Goal: Task Accomplishment & Management: Use online tool/utility

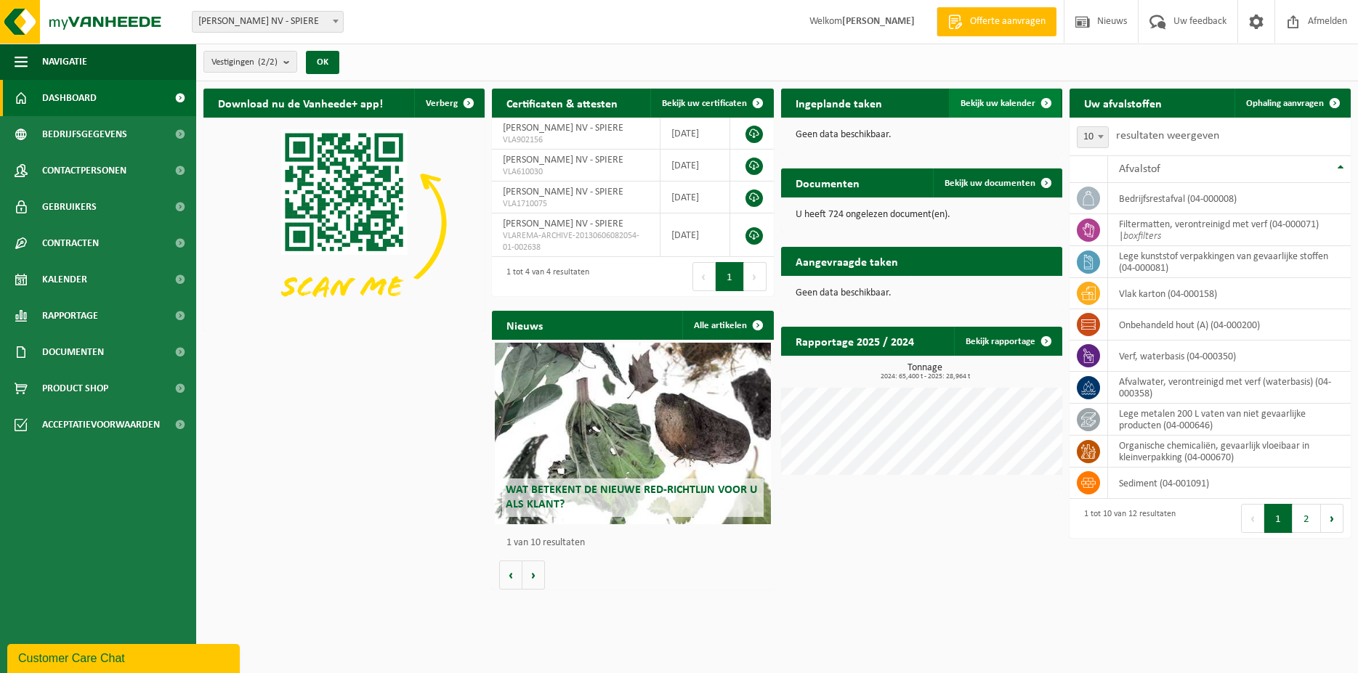
click at [1022, 99] on span "Bekijk uw kalender" at bounding box center [997, 103] width 75 height 9
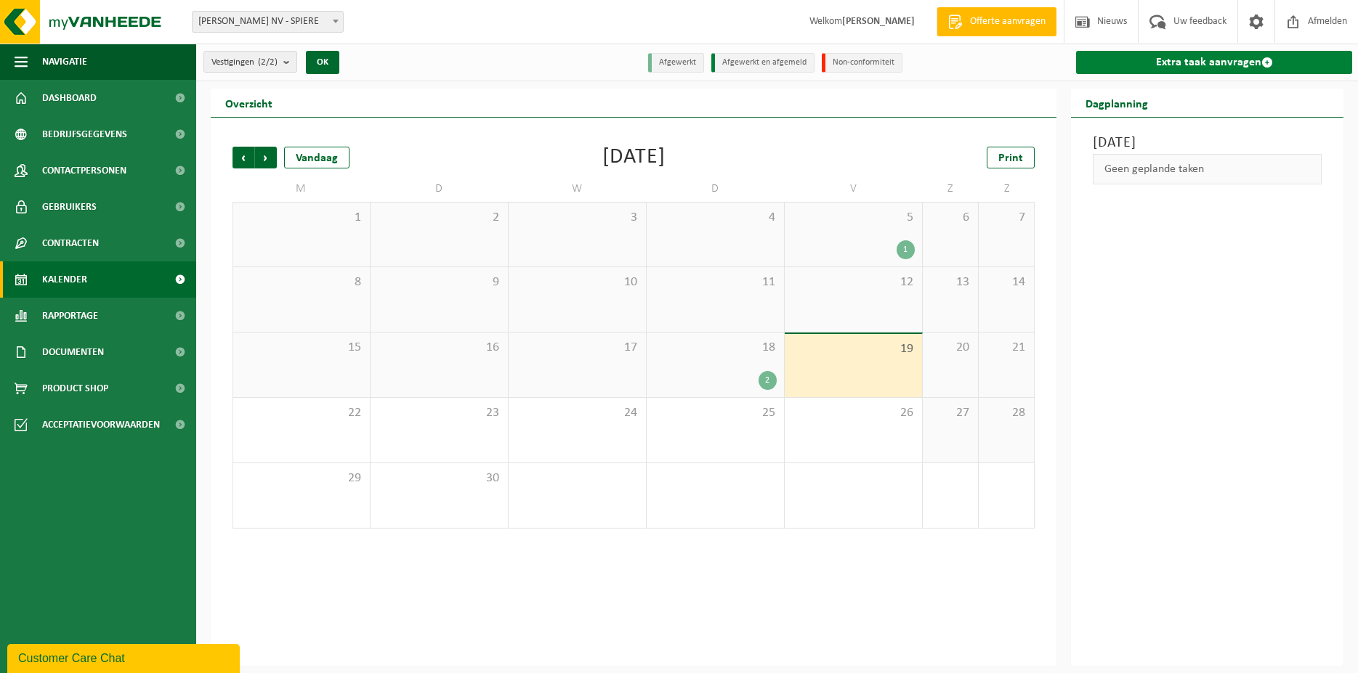
click at [1127, 65] on link "Extra taak aanvragen" at bounding box center [1214, 62] width 276 height 23
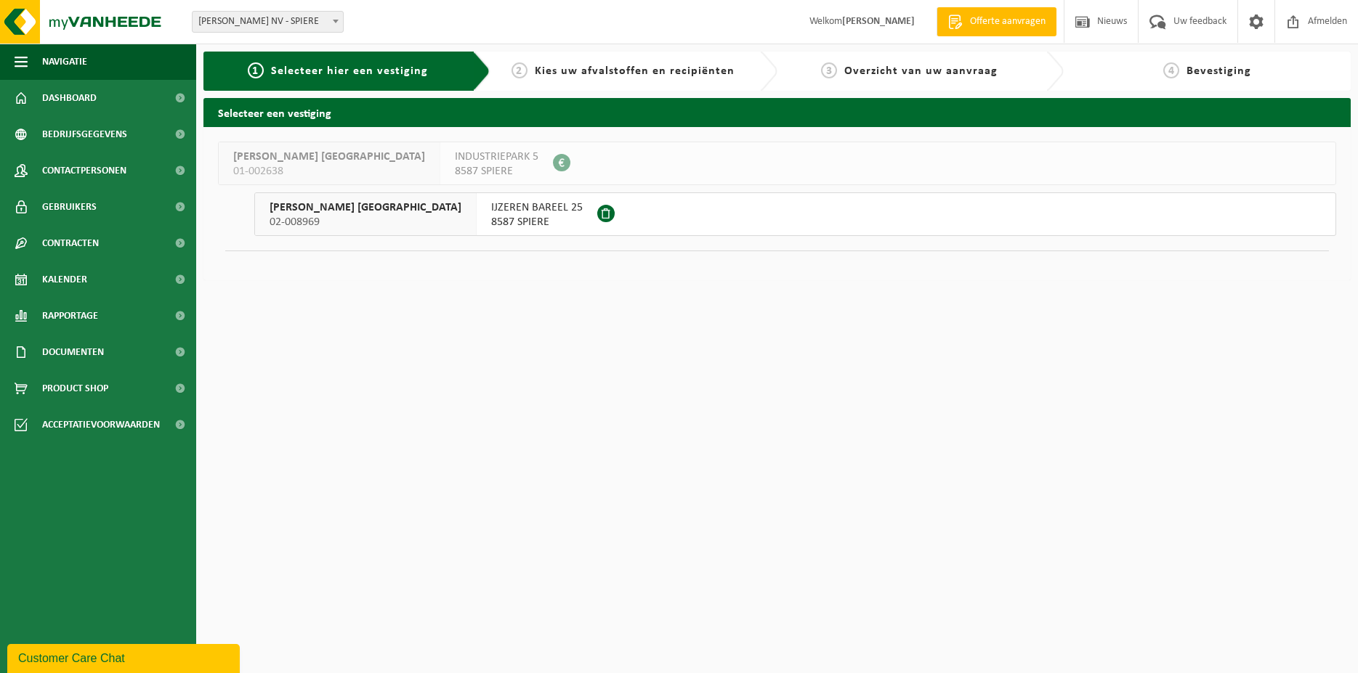
click at [362, 195] on div "VINCENT SHEPPARD NV 02-008969" at bounding box center [366, 214] width 222 height 42
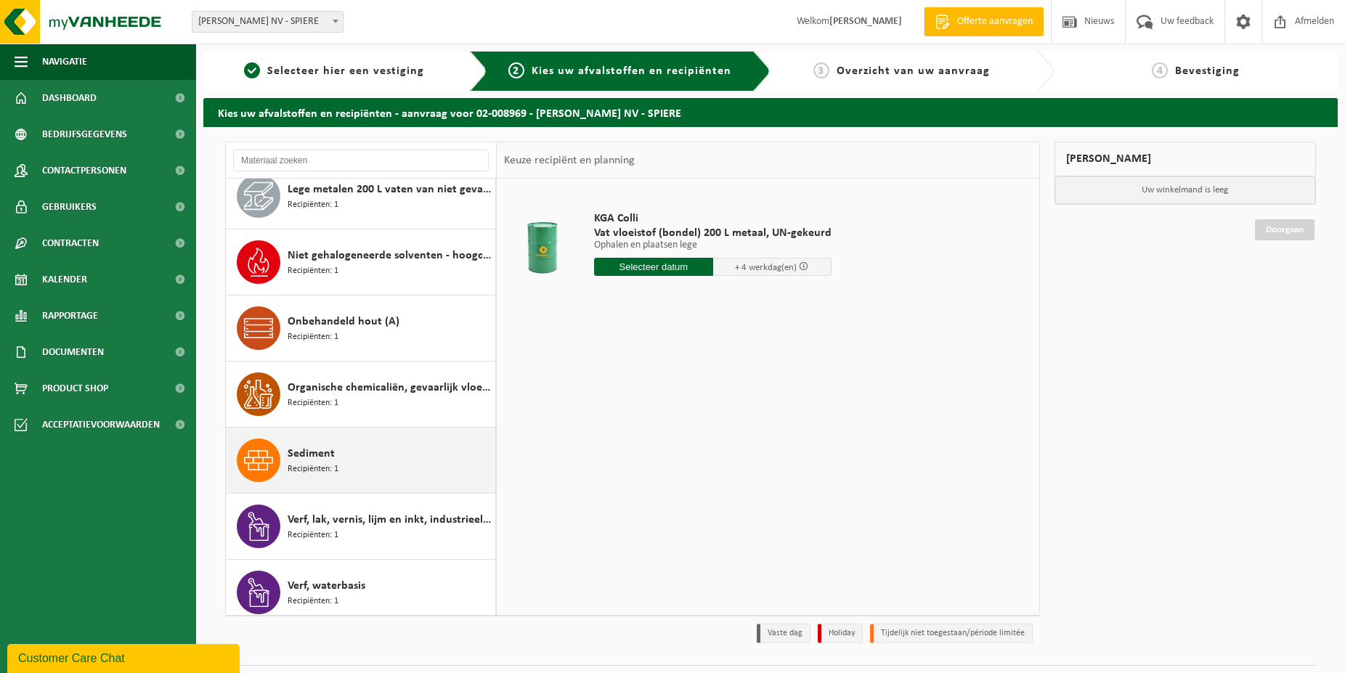
scroll to position [357, 0]
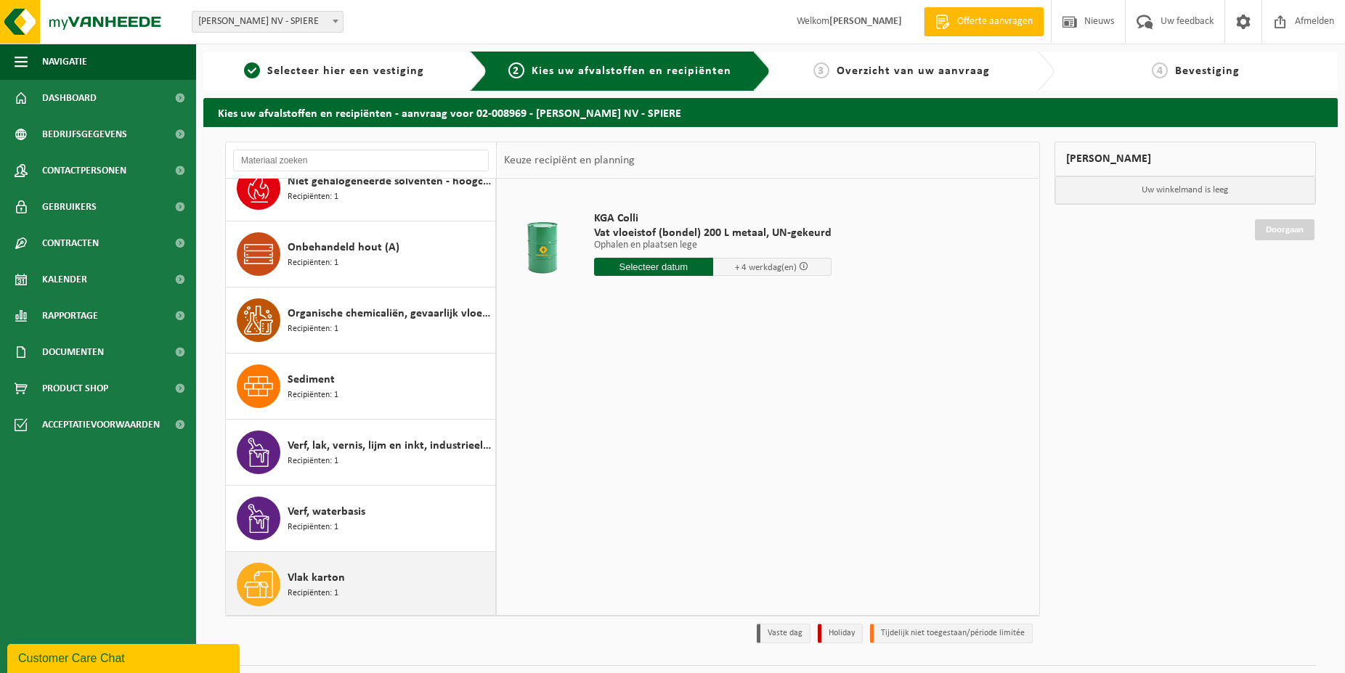
click at [385, 580] on div "Vlak karton Recipiënten: 1" at bounding box center [390, 585] width 204 height 44
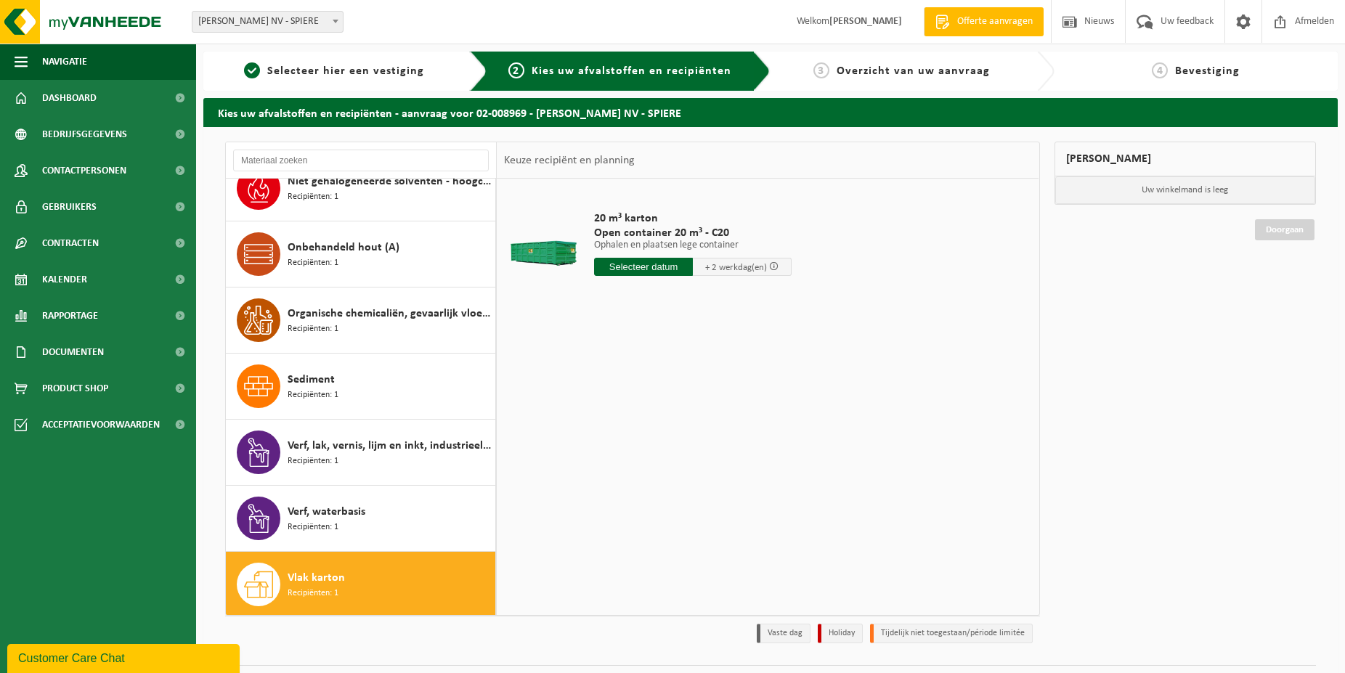
click at [632, 262] on input "text" at bounding box center [643, 267] width 99 height 18
click at [602, 416] on div "22" at bounding box center [607, 419] width 25 height 23
type input "Van [DATE]"
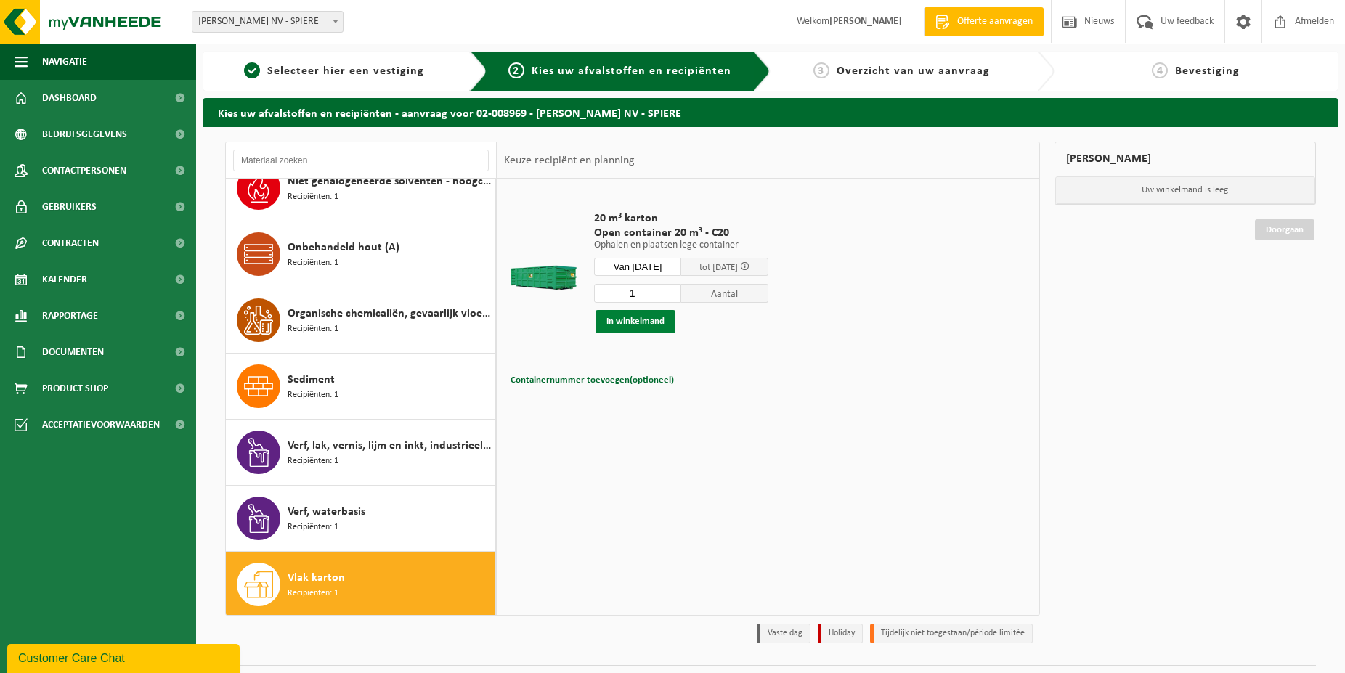
click at [641, 323] on button "In winkelmand" at bounding box center [636, 321] width 80 height 23
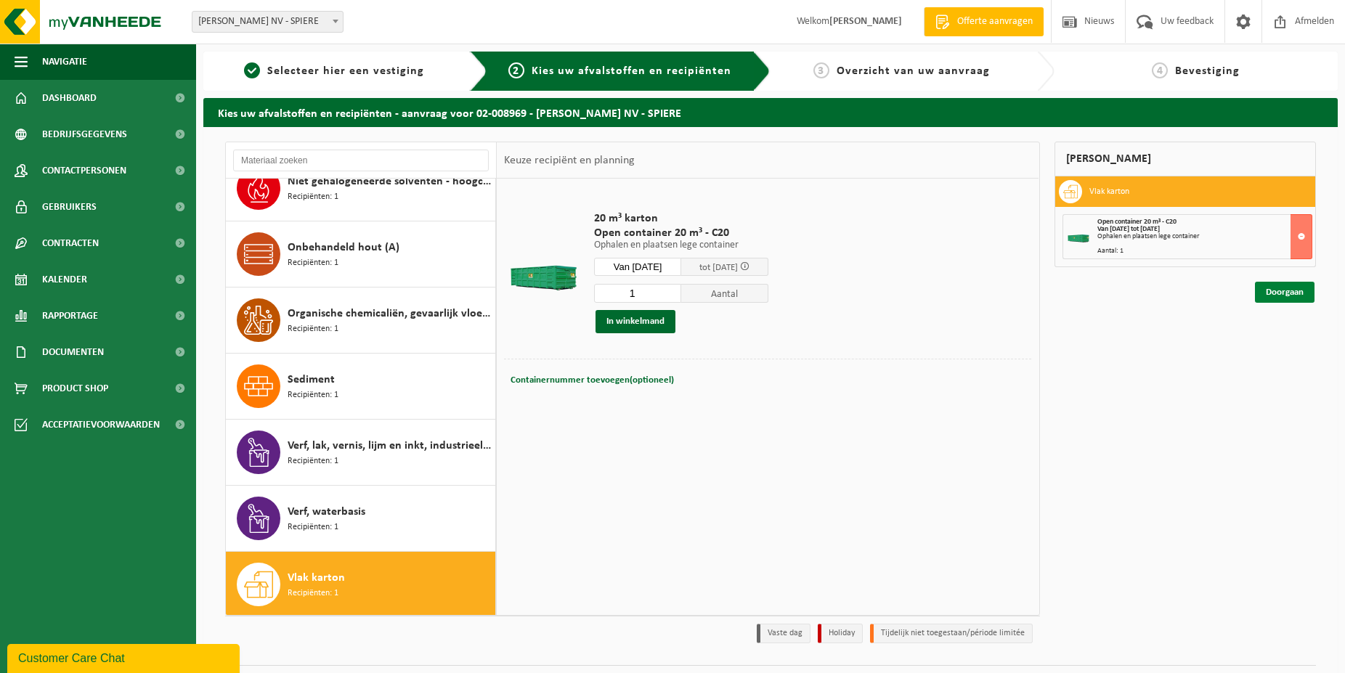
click at [1281, 295] on link "Doorgaan" at bounding box center [1285, 292] width 60 height 21
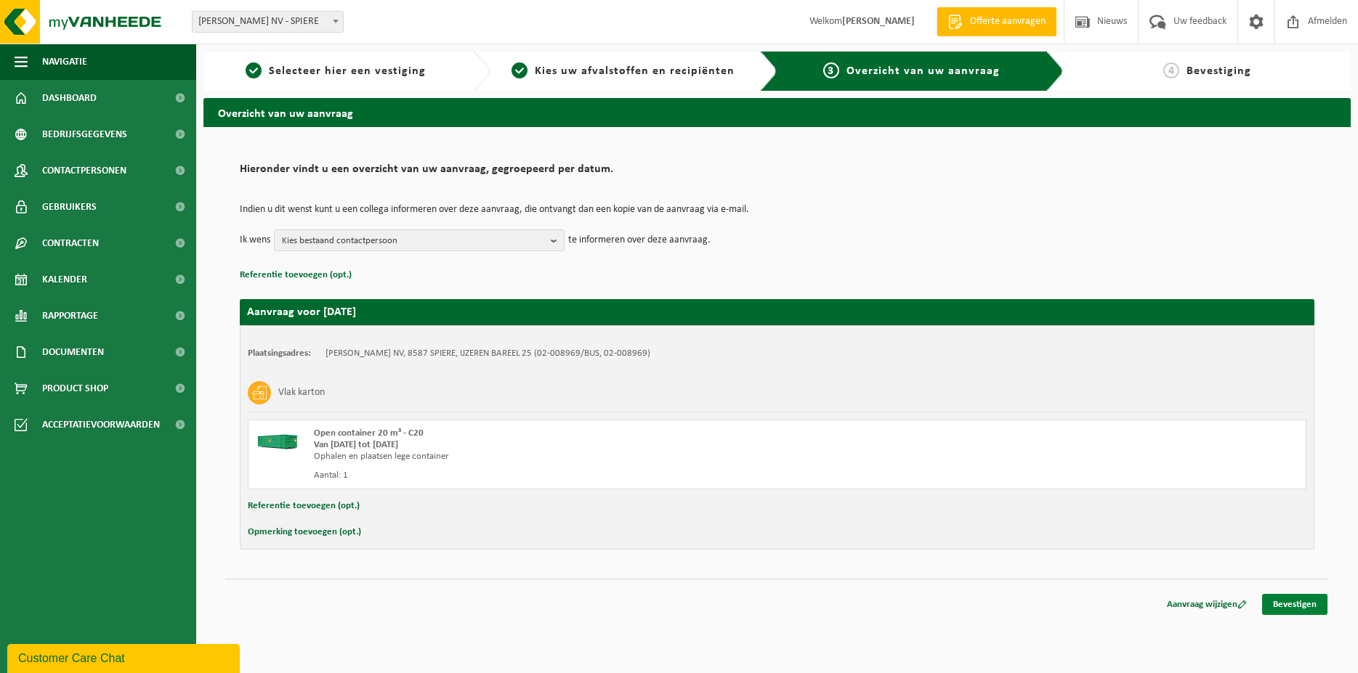
click at [1306, 612] on link "Bevestigen" at bounding box center [1294, 604] width 65 height 21
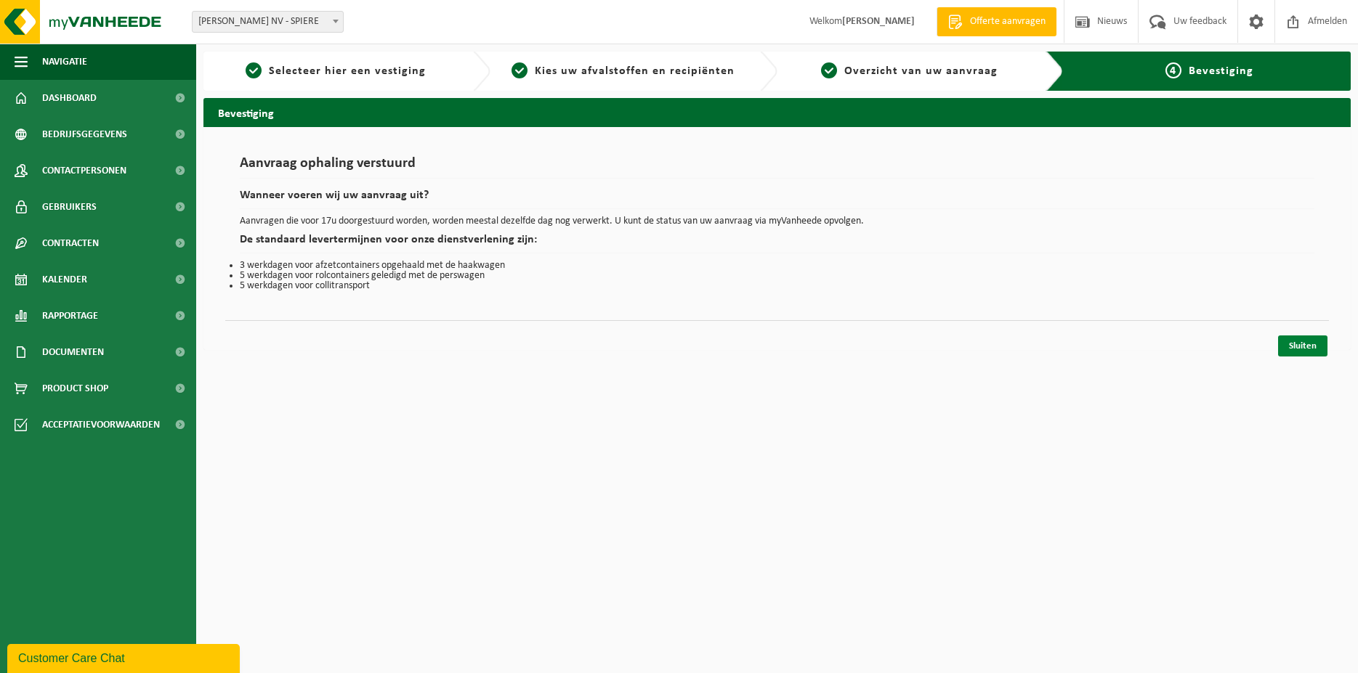
click at [1308, 353] on link "Sluiten" at bounding box center [1302, 346] width 49 height 21
